Goal: Task Accomplishment & Management: Manage account settings

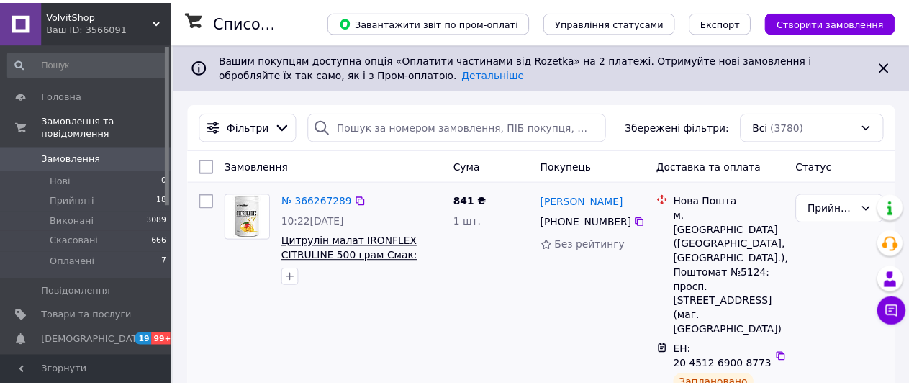
scroll to position [207, 0]
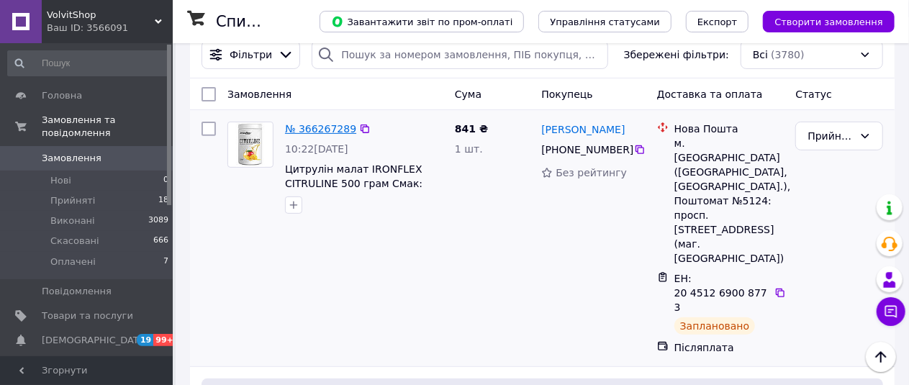
click at [330, 130] on link "№ 366267289" at bounding box center [320, 129] width 71 height 12
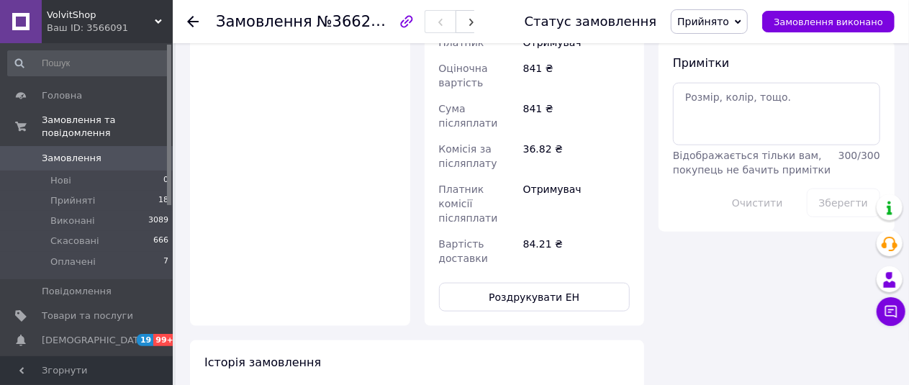
scroll to position [792, 0]
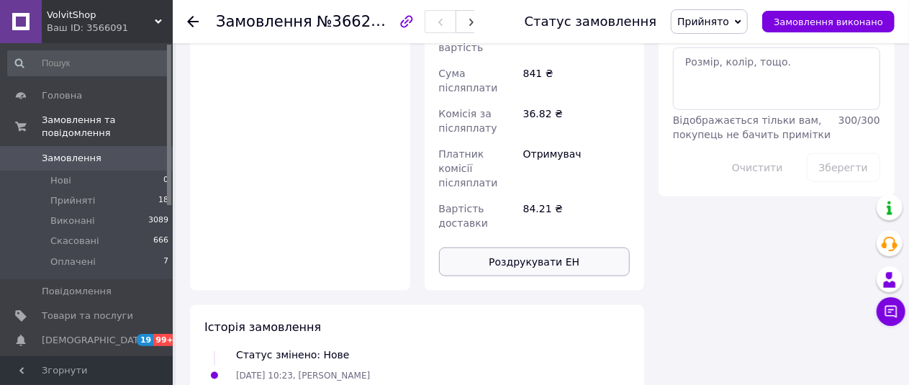
click at [531, 248] on button "Роздрукувати ЕН" at bounding box center [535, 262] width 192 height 29
click at [497, 248] on button "Роздрукувати ЕН" at bounding box center [535, 262] width 192 height 29
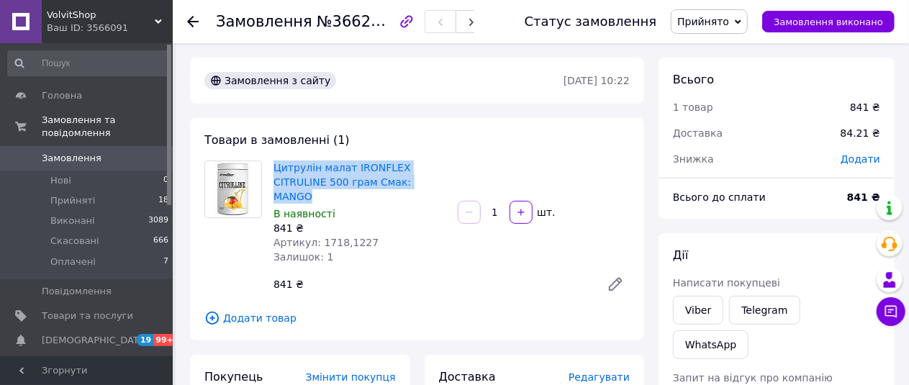
drag, startPoint x: 271, startPoint y: 165, endPoint x: 446, endPoint y: 189, distance: 176.6
click at [446, 189] on div "Цитрулін малат IRONFLEX CITRULINE 500 грам Смак: MANGO В наявності 841 ₴ Артику…" at bounding box center [360, 212] width 184 height 109
copy link "Цитрулін малат IRONFLEX CITRULINE 500 грам Смак: MANGO"
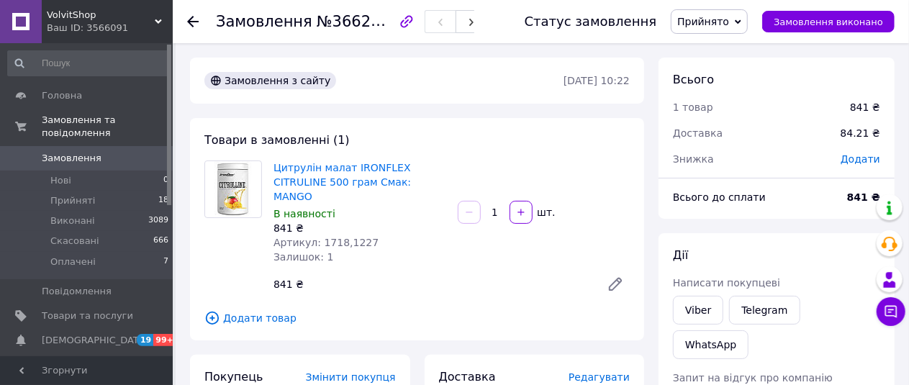
click at [186, 24] on div "Замовлення №366267289 Статус замовлення Прийнято Виконано Скасовано Оплачено За…" at bounding box center [541, 21] width 737 height 43
click at [192, 24] on icon at bounding box center [193, 22] width 12 height 12
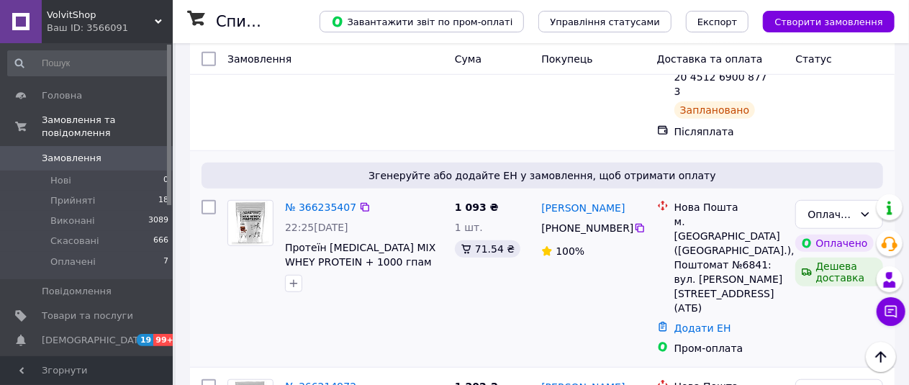
scroll to position [351, 0]
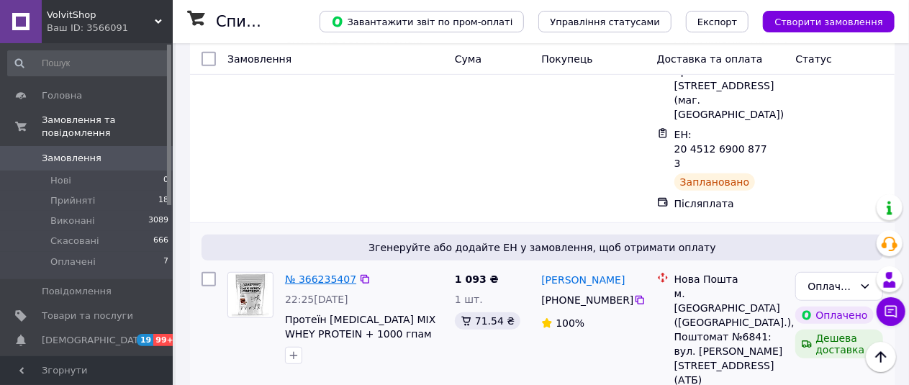
click at [337, 274] on link "№ 366235407" at bounding box center [320, 280] width 71 height 12
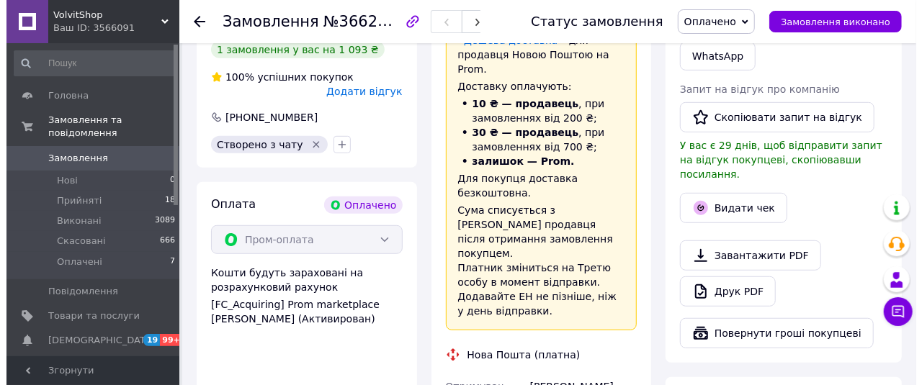
scroll to position [279, 0]
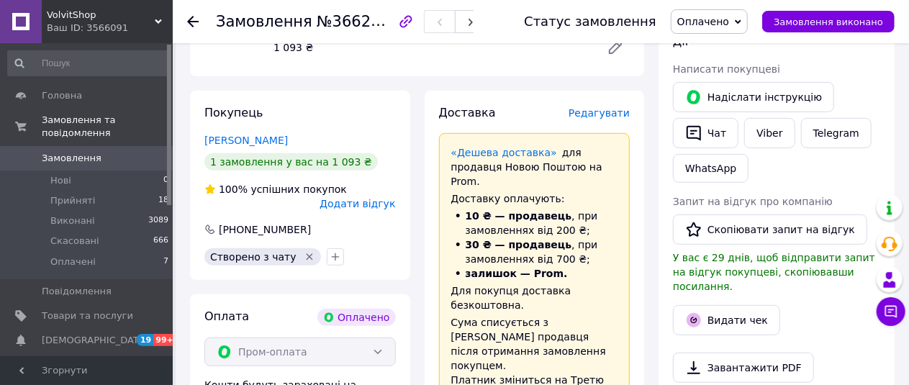
click at [611, 107] on span "Редагувати" at bounding box center [599, 113] width 61 height 12
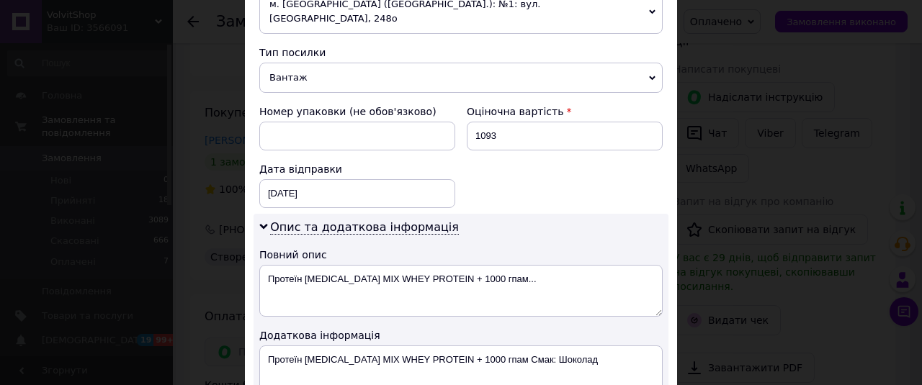
scroll to position [576, 0]
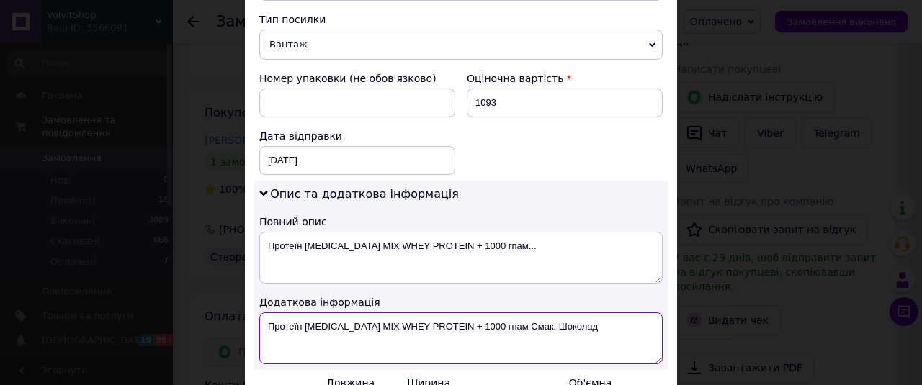
drag, startPoint x: 301, startPoint y: 312, endPoint x: 235, endPoint y: 307, distance: 66.4
click at [235, 307] on div "× Редагування доставки Спосіб доставки Нова Пошта (платна) Платник Отримувач Ві…" at bounding box center [461, 192] width 922 height 385
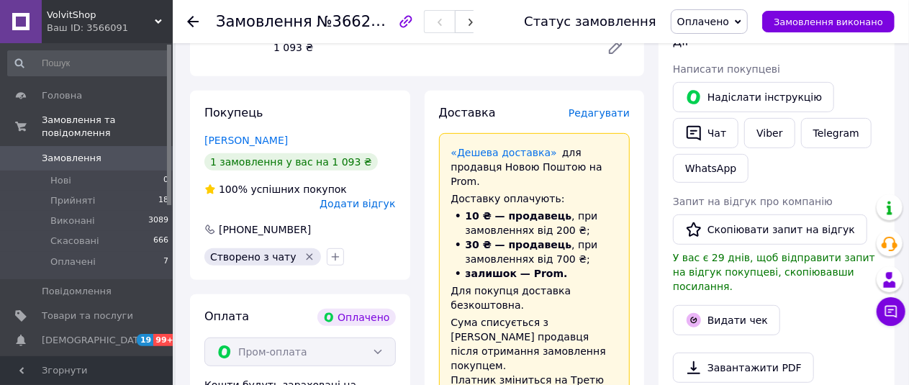
click at [609, 107] on span "Редагувати" at bounding box center [599, 113] width 61 height 12
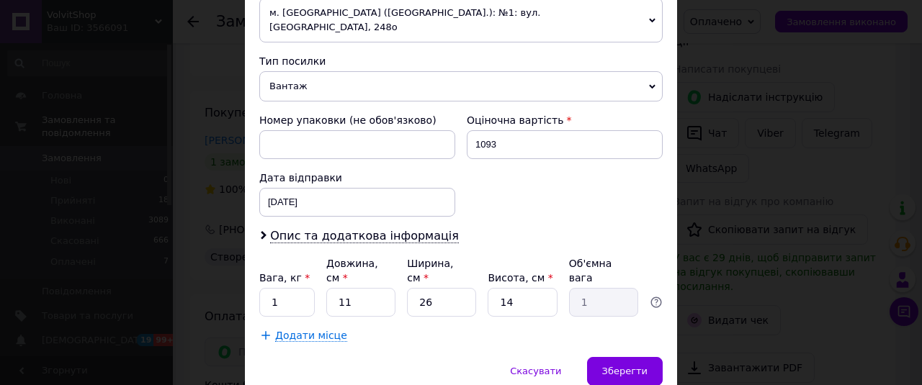
scroll to position [564, 0]
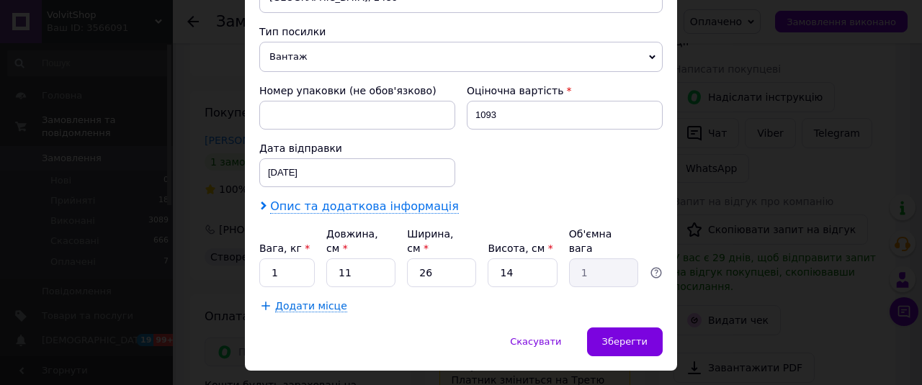
click at [362, 199] on span "Опис та додаткова інформація" at bounding box center [364, 206] width 189 height 14
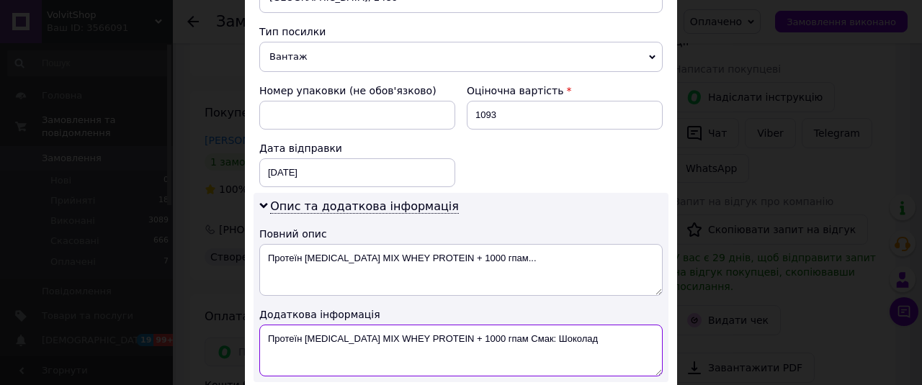
drag, startPoint x: 302, startPoint y: 318, endPoint x: 254, endPoint y: 322, distance: 48.4
click at [254, 322] on div "Опис та додаткова інформація Повний опис Протеїн [MEDICAL_DATA] MIX WHEY PROTEI…" at bounding box center [460, 287] width 415 height 189
drag, startPoint x: 268, startPoint y: 318, endPoint x: 474, endPoint y: 306, distance: 207.0
click at [571, 326] on textarea "В [MEDICAL_DATA] MIX WHEY PROTEIN + 1000 гпам Смак: Шоколад" at bounding box center [460, 351] width 403 height 52
click at [471, 325] on textarea "В [MEDICAL_DATA] MIX WHEY PROTEIN + 1000 гпам Смак: Шоколад" at bounding box center [460, 351] width 403 height 52
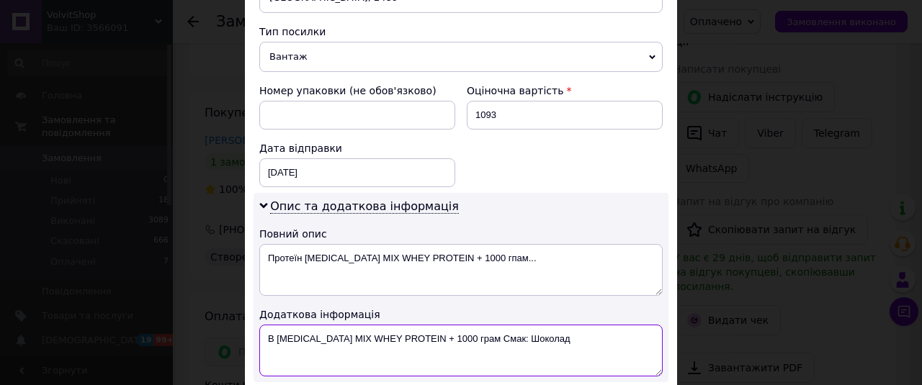
drag, startPoint x: 266, startPoint y: 316, endPoint x: 518, endPoint y: 320, distance: 252.0
click at [552, 325] on textarea "В [MEDICAL_DATA] MIX WHEY PROTEIN + 1000 грам Смак: Шоколад" at bounding box center [460, 351] width 403 height 52
type textarea "В [MEDICAL_DATA] MIX WHEY PROTEIN + 1000 грам Смак: Шоколад"
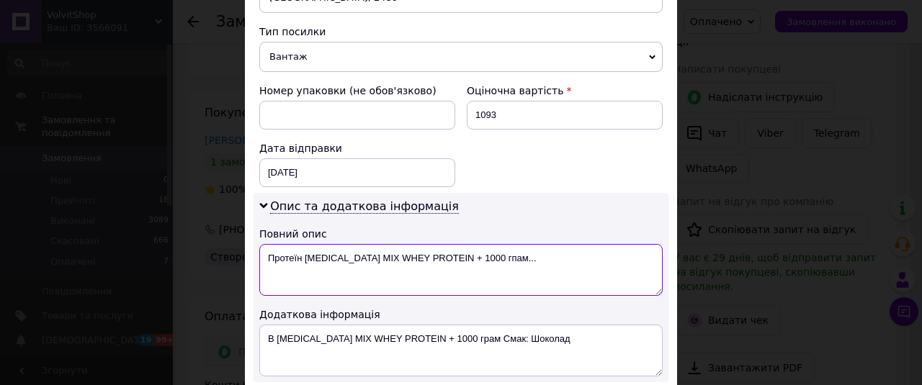
drag, startPoint x: 261, startPoint y: 238, endPoint x: 554, endPoint y: 240, distance: 292.3
click at [554, 244] on textarea "Протеїн [MEDICAL_DATA] MIX WHEY PROTEIN + 1000 гпам..." at bounding box center [460, 270] width 403 height 52
paste textarea "[MEDICAL_DATA] MIX WHEY PROTEIN + 1000 грам Смак: Шо"
drag, startPoint x: 540, startPoint y: 253, endPoint x: 486, endPoint y: 248, distance: 54.2
click at [486, 248] on textarea "В [MEDICAL_DATA] MIX WHEY PROTEIN + 1000 грам Смак: Шо" at bounding box center [460, 270] width 403 height 52
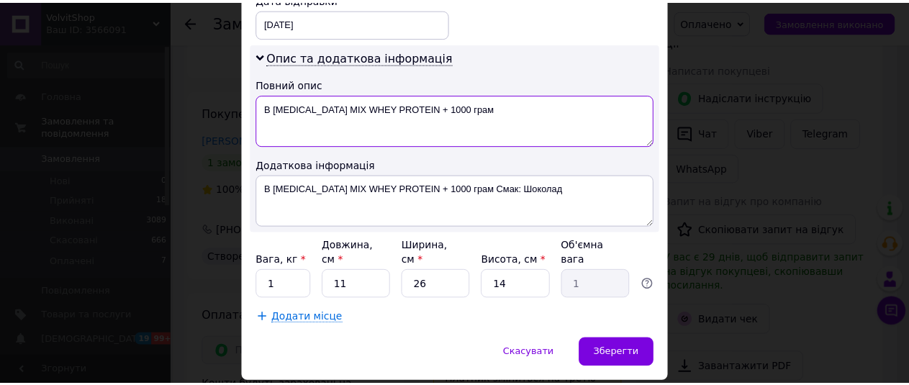
scroll to position [724, 0]
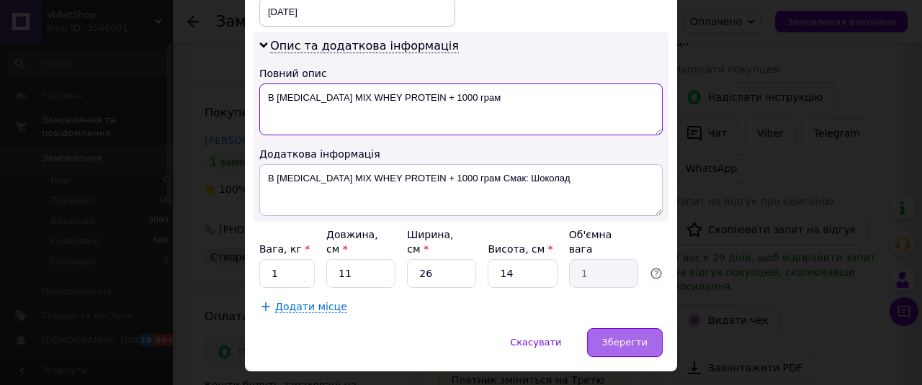
type textarea "В [MEDICAL_DATA] MIX WHEY PROTEIN + 1000 грам"
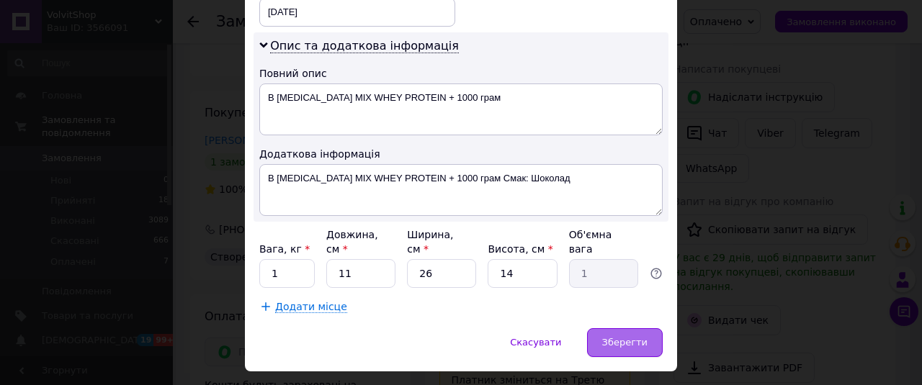
click at [627, 337] on span "Зберегти" at bounding box center [624, 342] width 45 height 11
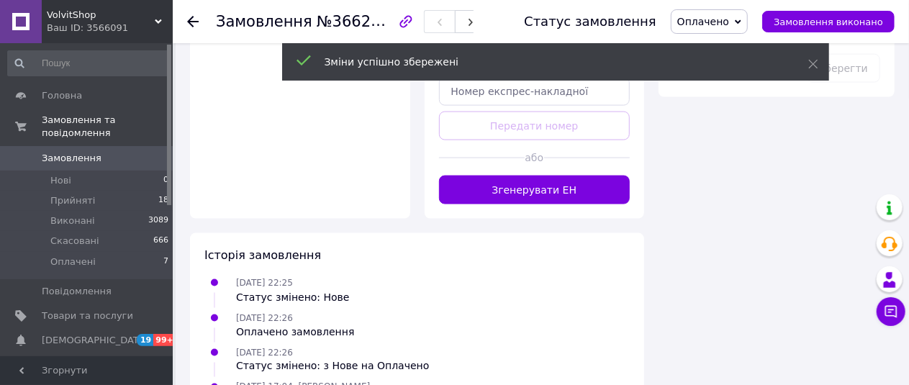
scroll to position [711, 0]
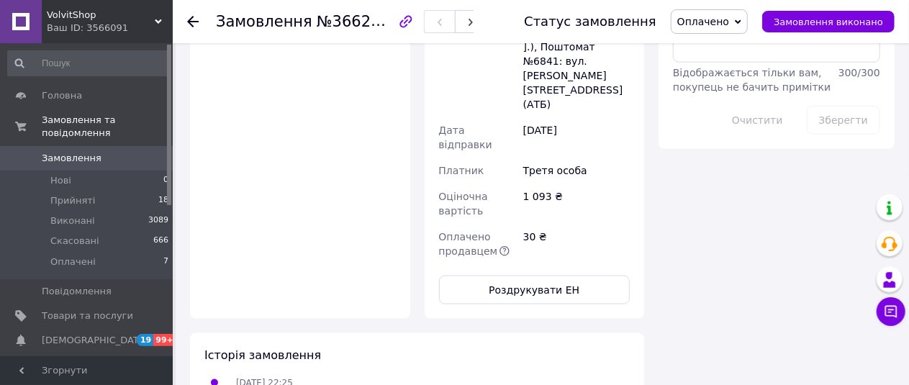
scroll to position [927, 0]
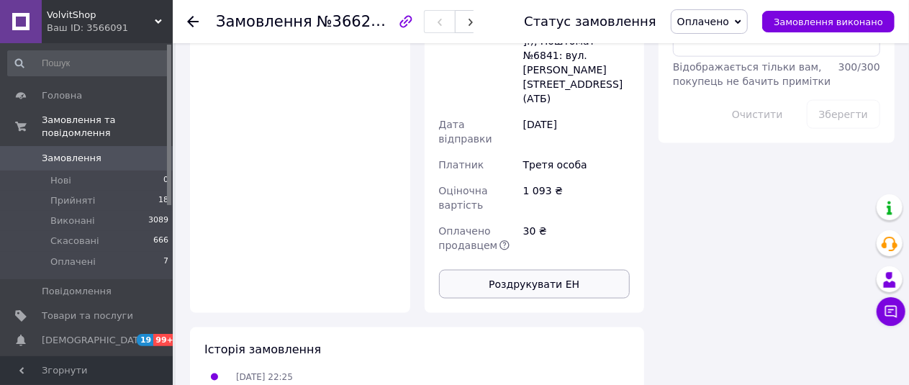
click at [553, 270] on button "Роздрукувати ЕН" at bounding box center [535, 284] width 192 height 29
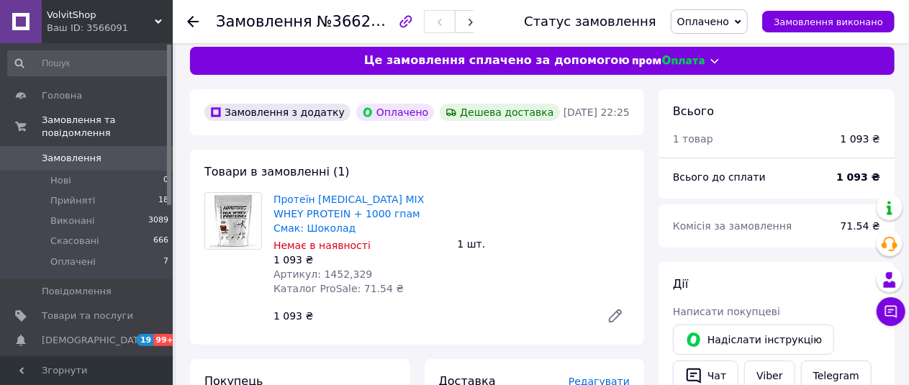
scroll to position [0, 0]
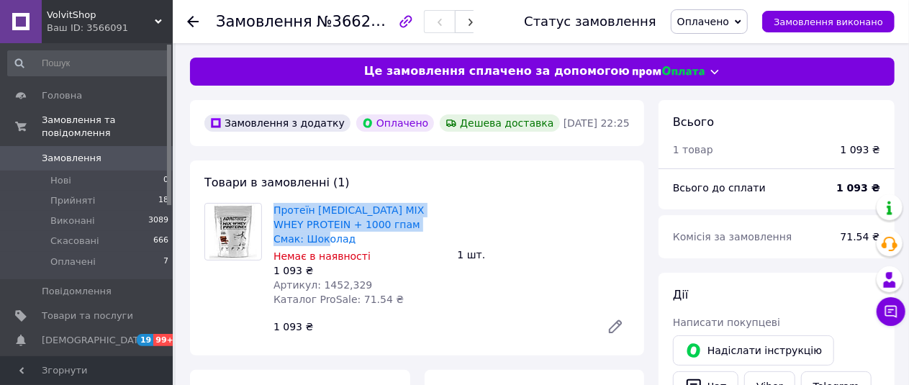
drag, startPoint x: 268, startPoint y: 202, endPoint x: 459, endPoint y: 224, distance: 192.7
click at [459, 224] on div "Протеїн [MEDICAL_DATA] MIX WHEY PROTEIN + 1000 гпам Смак: Шоколад Немає в наявн…" at bounding box center [452, 272] width 368 height 144
copy link "Протеїн [MEDICAL_DATA] MIX WHEY PROTEIN + 1000 гпам Смак: Шоколад"
click at [62, 310] on span "Товари та послуги" at bounding box center [87, 316] width 91 height 13
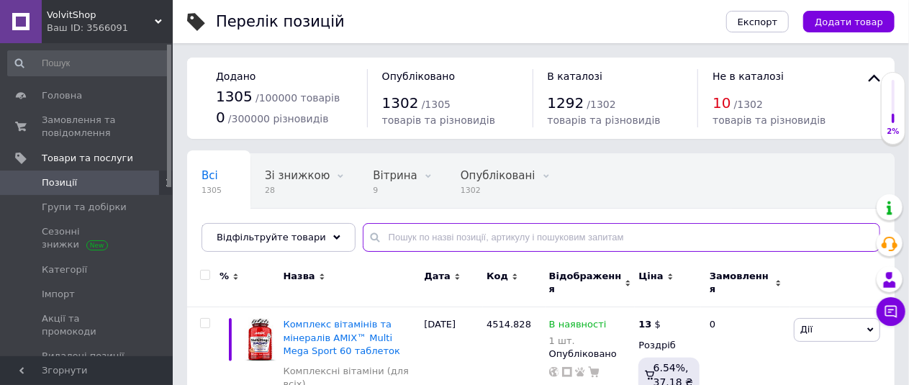
click at [396, 243] on input "text" at bounding box center [622, 237] width 518 height 29
paste input "3826,1025"
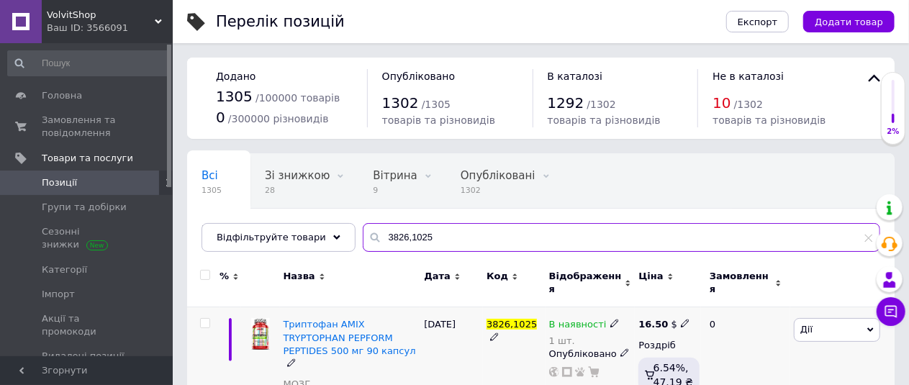
scroll to position [40, 0]
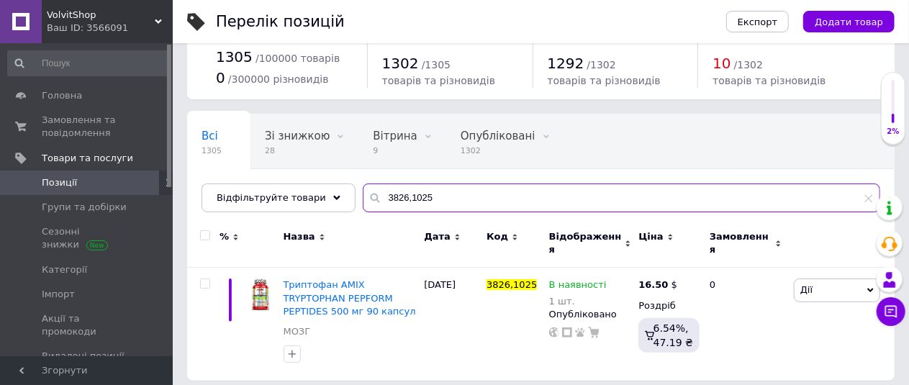
type input "3826,1025"
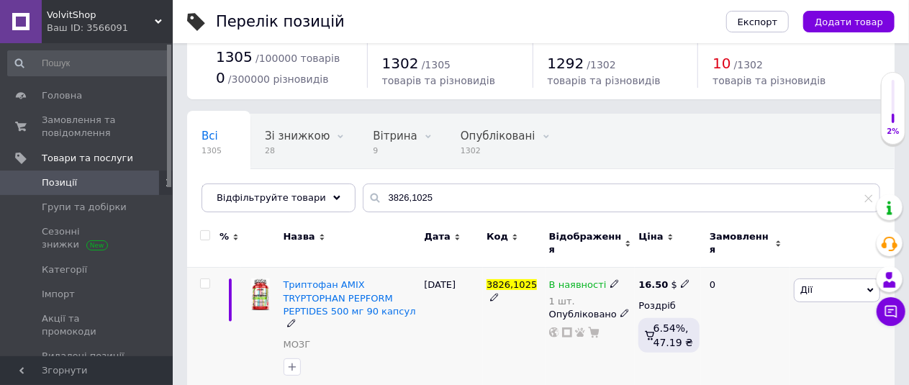
click at [842, 279] on span "Дії" at bounding box center [837, 290] width 86 height 23
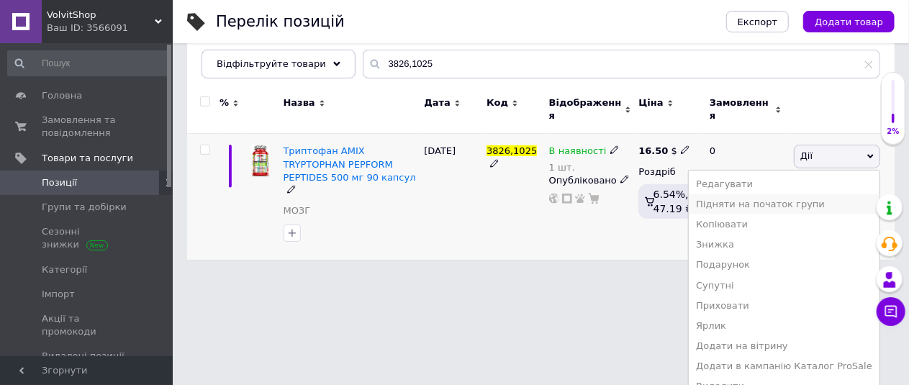
scroll to position [179, 0]
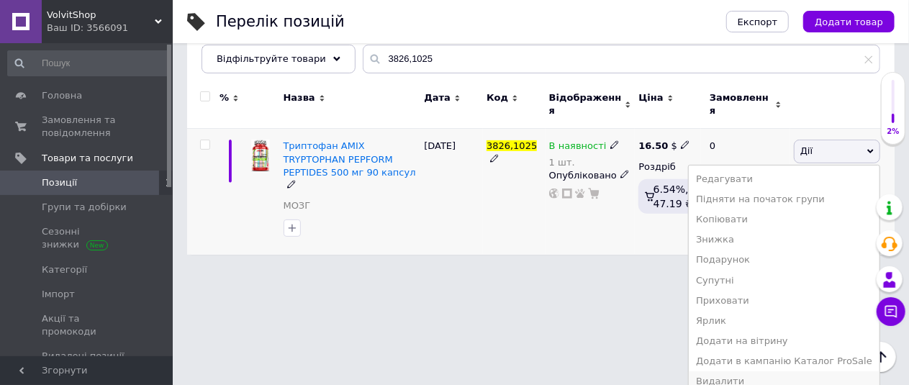
click at [746, 372] on li "Видалити" at bounding box center [784, 382] width 191 height 20
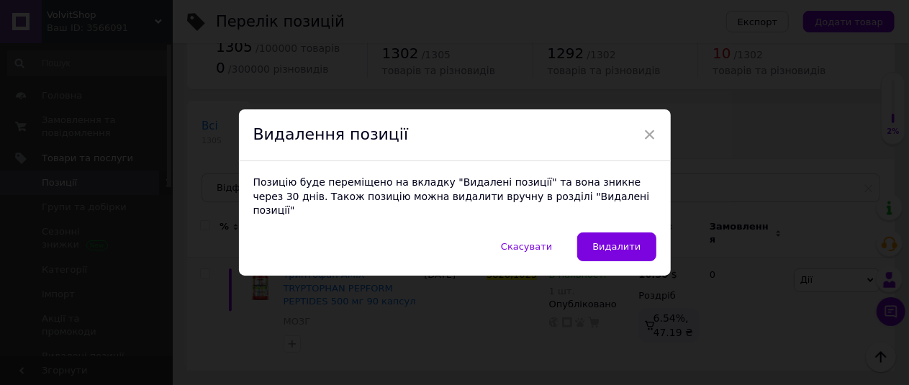
scroll to position [40, 0]
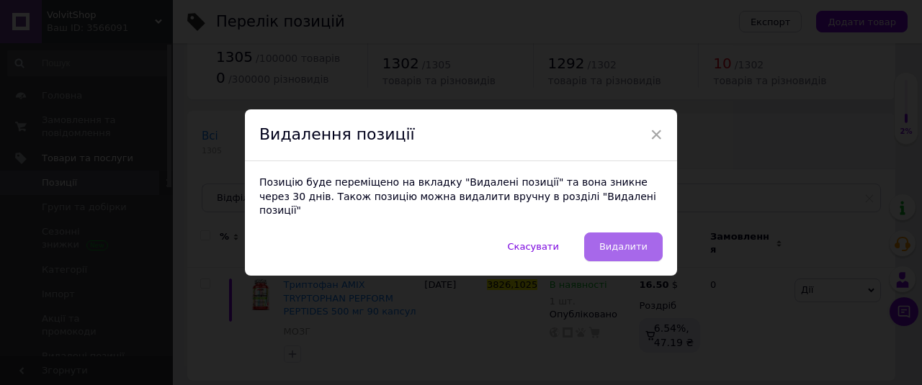
click at [628, 243] on span "Видалити" at bounding box center [623, 246] width 48 height 11
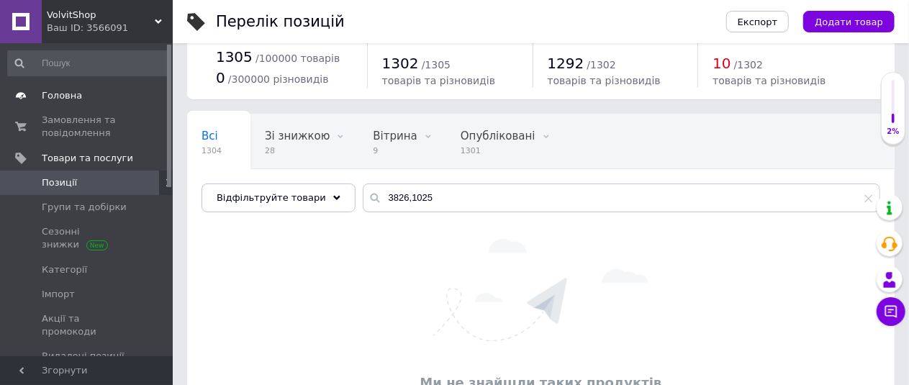
click at [69, 95] on span "Головна" at bounding box center [62, 95] width 40 height 13
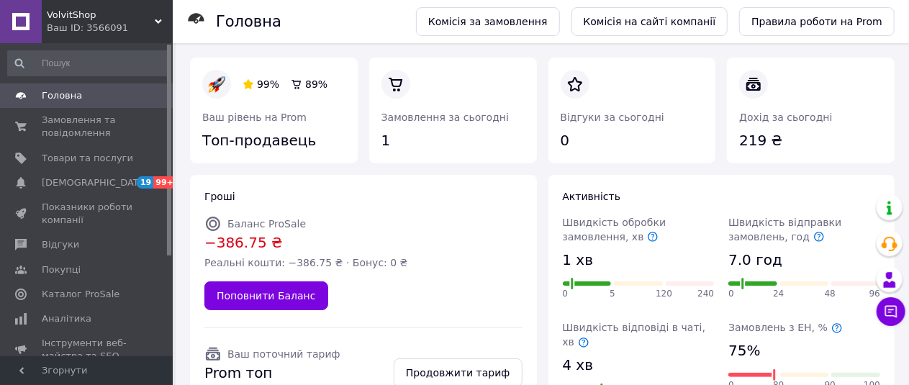
click at [74, 93] on span "Головна" at bounding box center [62, 95] width 40 height 13
click at [52, 135] on span "Замовлення та повідомлення" at bounding box center [87, 127] width 91 height 26
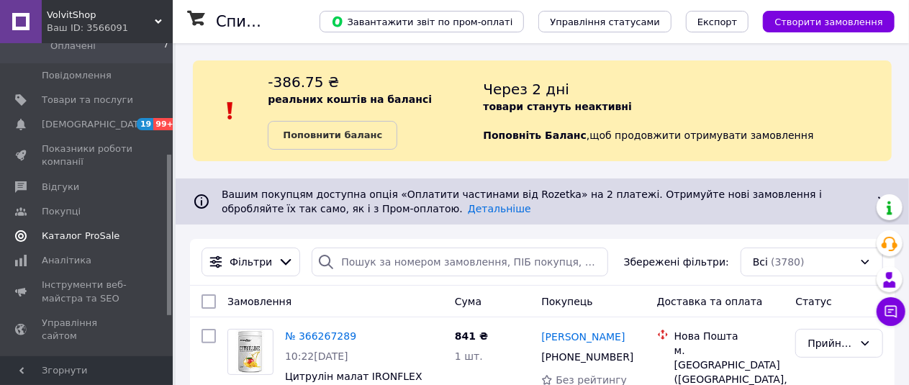
click at [83, 230] on span "Каталог ProSale" at bounding box center [81, 236] width 78 height 13
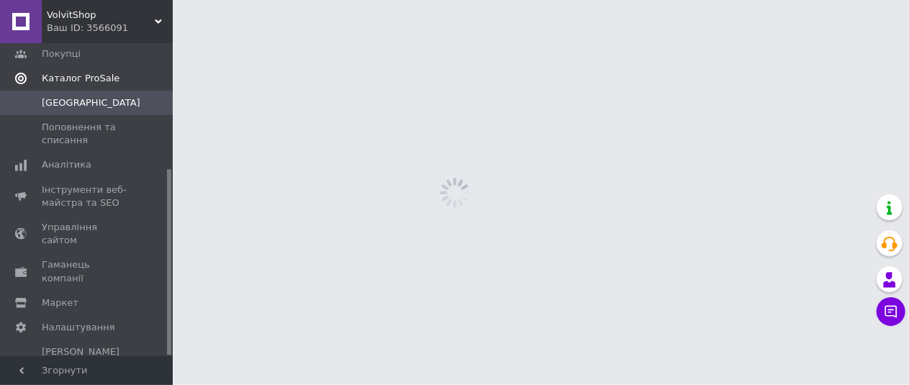
scroll to position [211, 0]
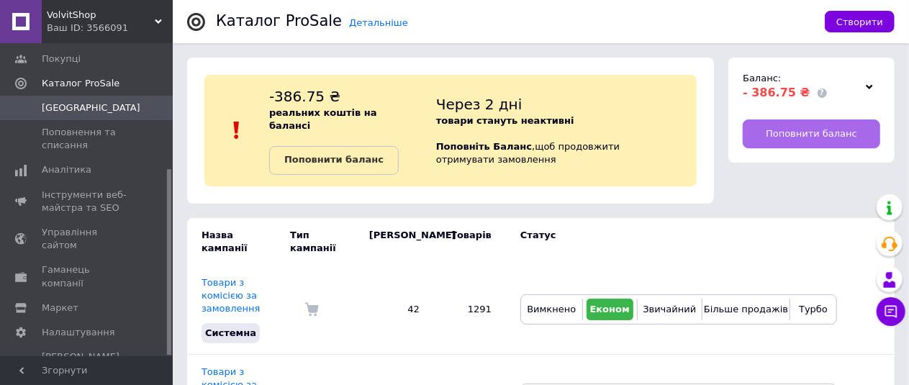
click at [788, 132] on span "Поповнити баланс" at bounding box center [811, 133] width 91 height 13
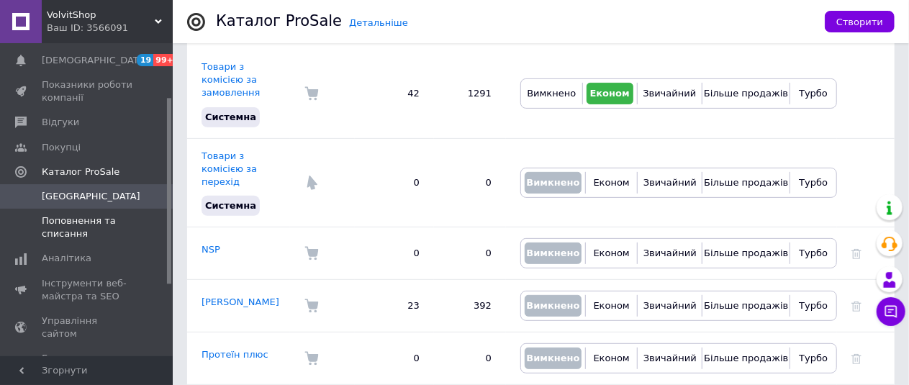
scroll to position [0, 0]
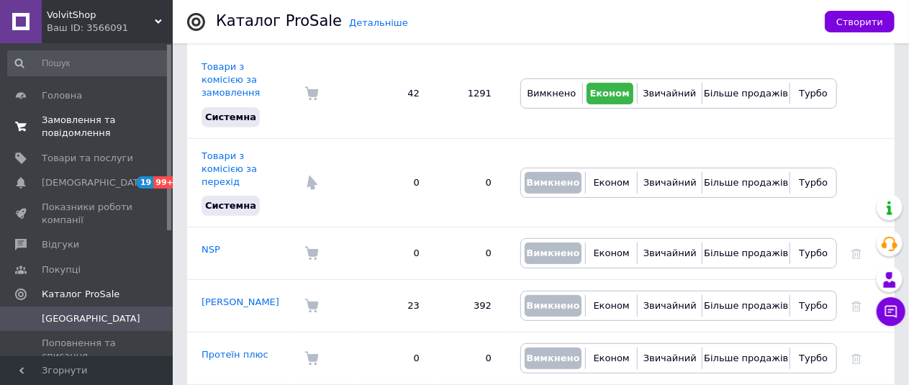
click at [91, 119] on span "Замовлення та повідомлення" at bounding box center [87, 127] width 91 height 26
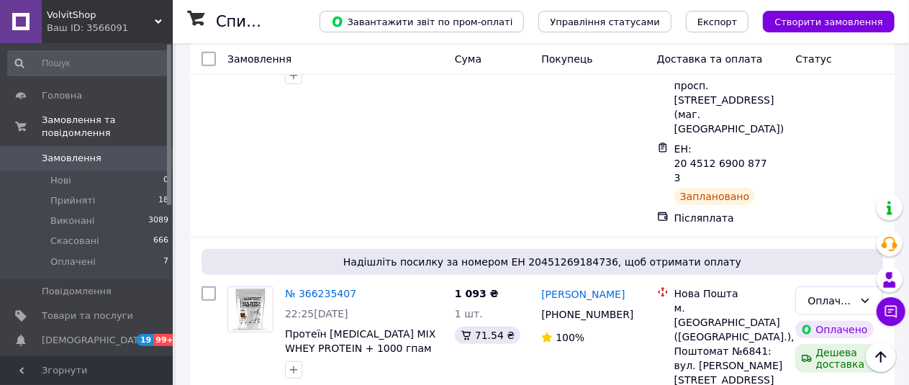
scroll to position [360, 0]
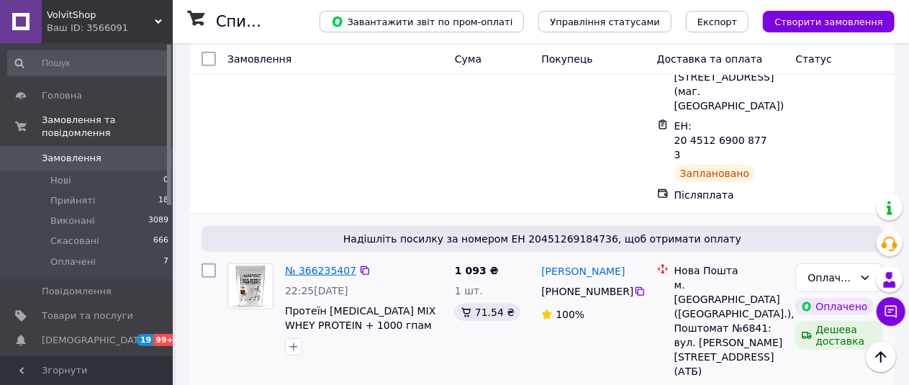
click at [307, 265] on link "№ 366235407" at bounding box center [320, 271] width 71 height 12
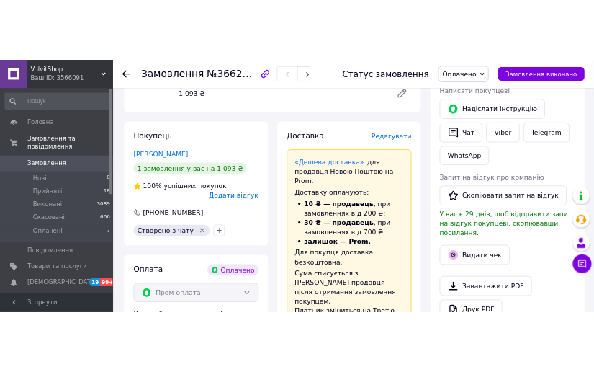
scroll to position [144, 0]
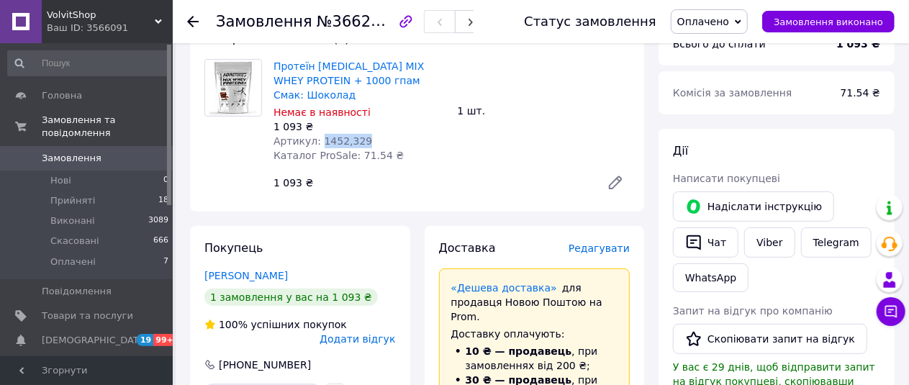
drag, startPoint x: 317, startPoint y: 127, endPoint x: 343, endPoint y: 125, distance: 26.1
click at [377, 134] on div "Артикул: 1452,329" at bounding box center [360, 141] width 173 height 14
copy span "1452,329"
